Goal: Information Seeking & Learning: Learn about a topic

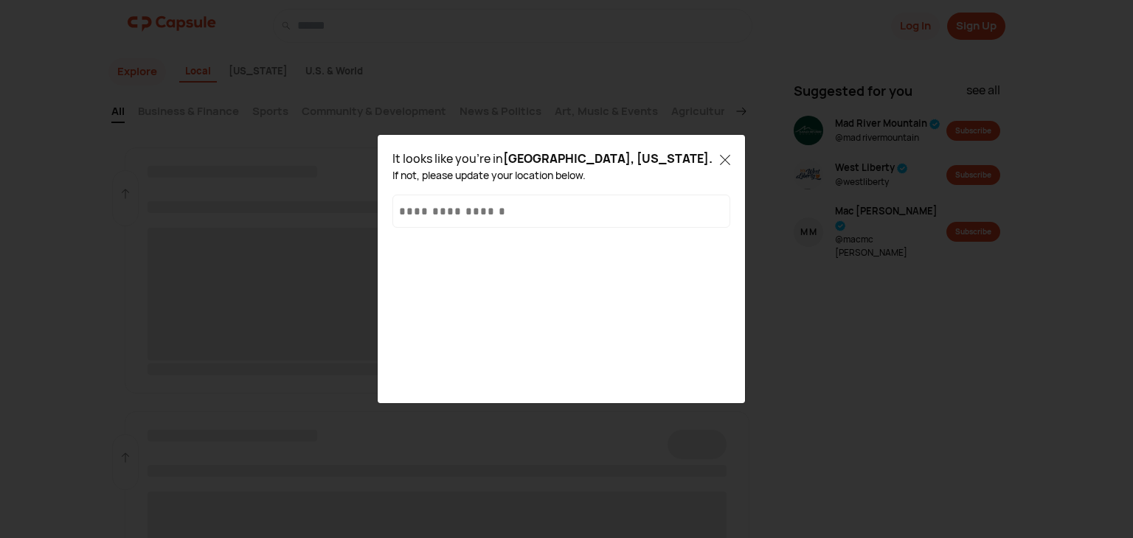
click at [726, 158] on icon at bounding box center [725, 160] width 10 height 10
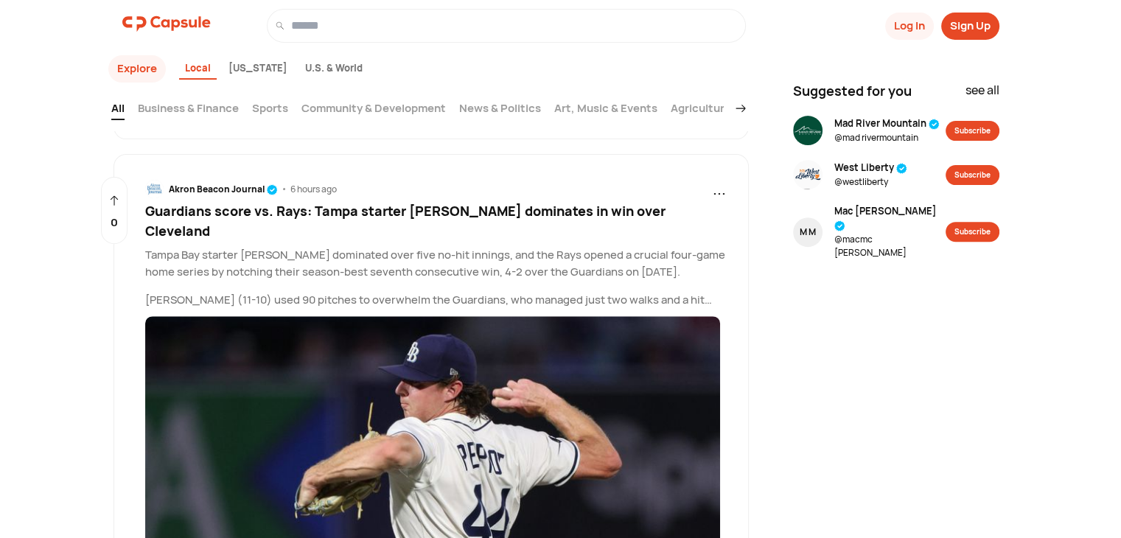
scroll to position [491, 0]
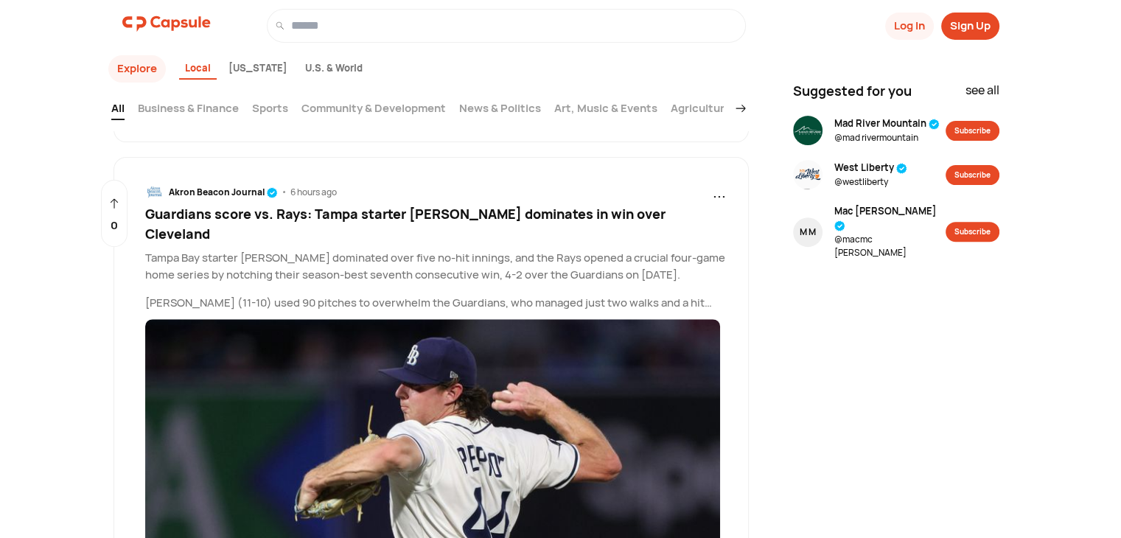
click at [299, 66] on div "U.S. & World" at bounding box center [333, 69] width 69 height 22
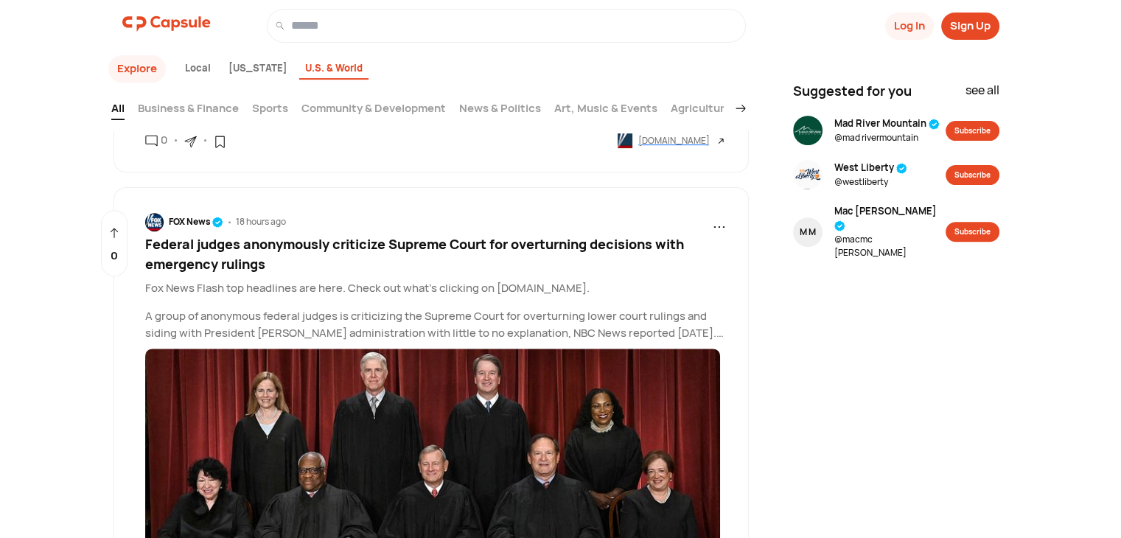
click at [180, 223] on div "FOX News" at bounding box center [196, 221] width 55 height 13
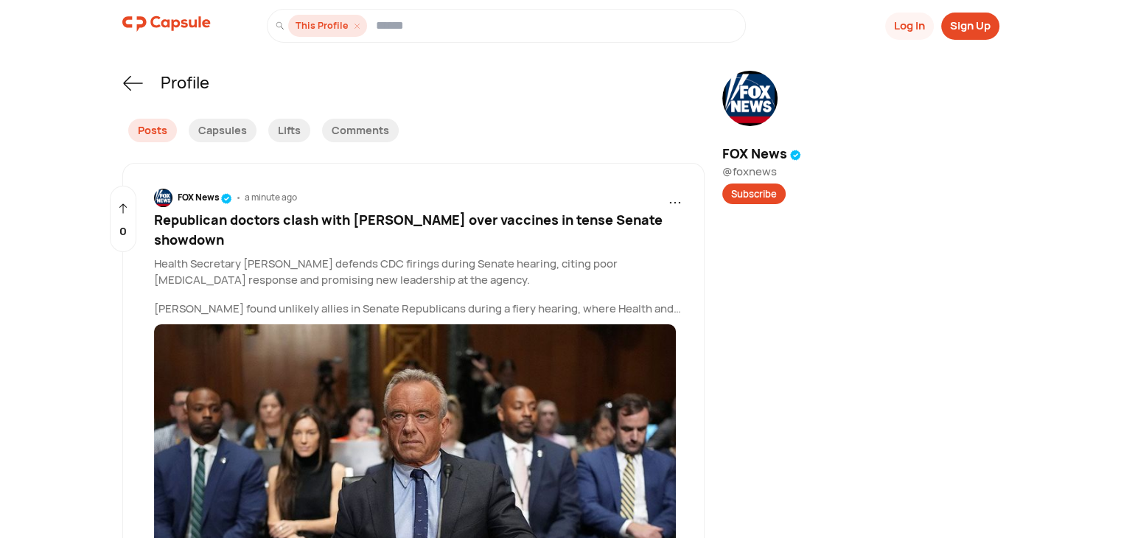
click at [321, 217] on span "Republican doctors clash with [PERSON_NAME] over vaccines in tense Senate showd…" at bounding box center [408, 230] width 509 height 38
